Goal: Find specific page/section: Find specific page/section

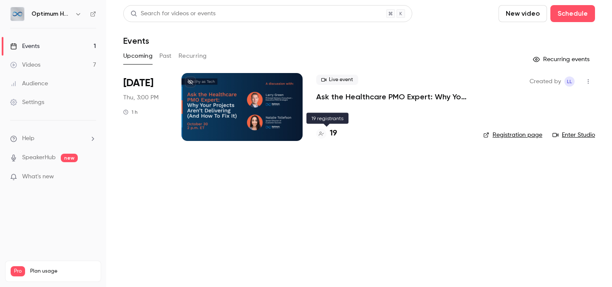
click at [332, 133] on h4 "19" at bounding box center [333, 133] width 7 height 11
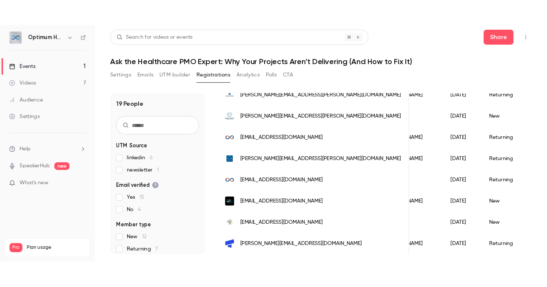
scroll to position [338, 0]
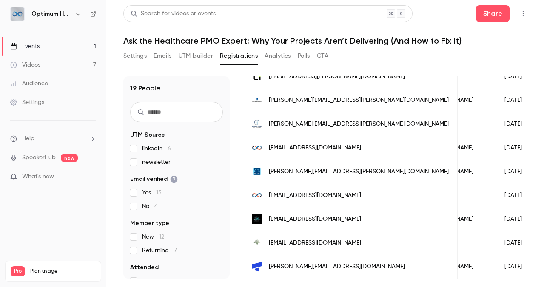
click at [56, 14] on h6 "Optimum Healthcare IT" at bounding box center [51, 14] width 40 height 9
click at [73, 12] on button "button" at bounding box center [78, 14] width 10 height 10
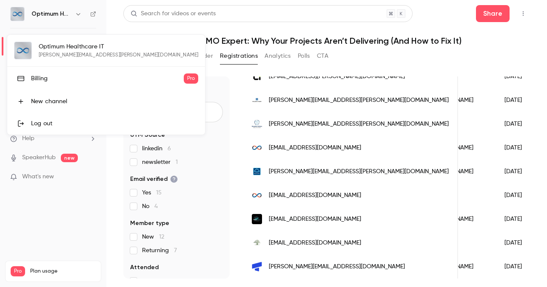
click at [54, 82] on div "Billing" at bounding box center [107, 78] width 153 height 9
